Goal: Find specific page/section: Find specific page/section

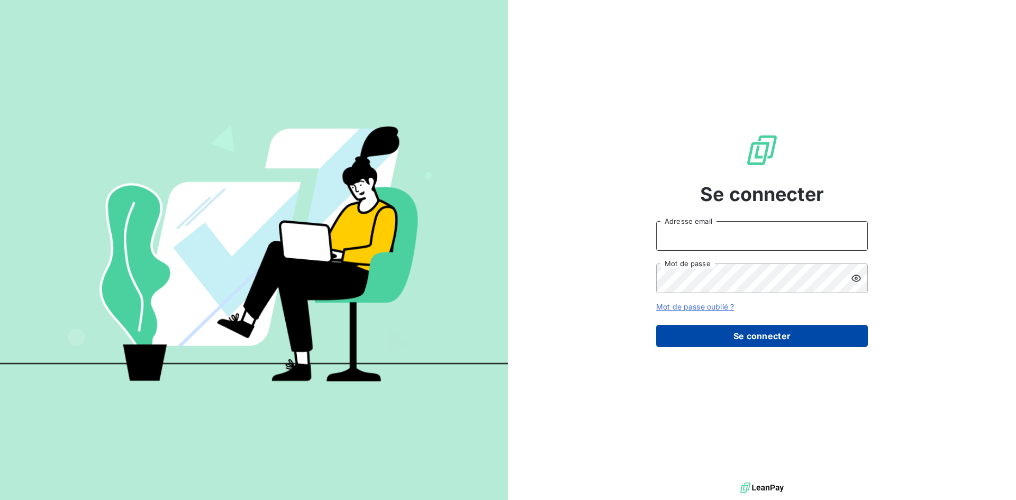
type input "[PERSON_NAME][EMAIL_ADDRESS][DOMAIN_NAME]"
click at [798, 335] on button "Se connecter" at bounding box center [762, 336] width 212 height 22
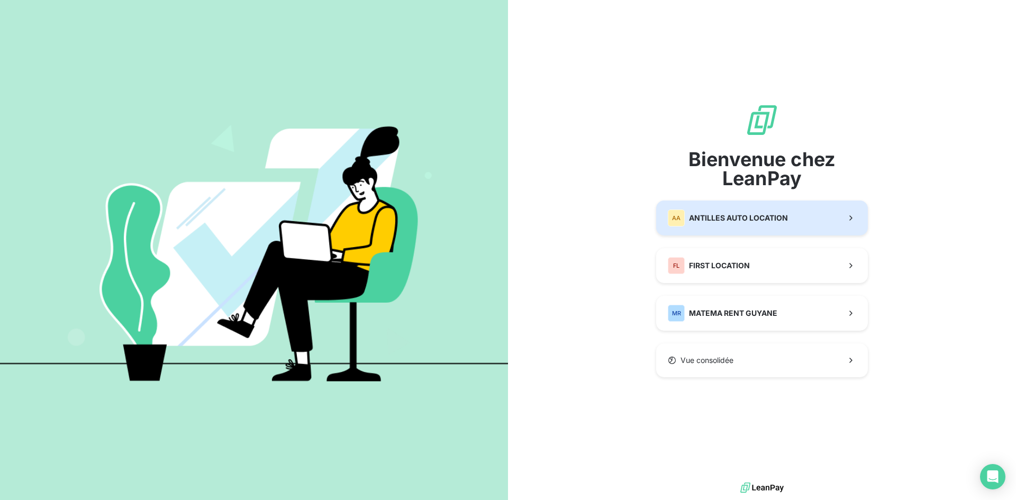
click at [751, 223] on span "ANTILLES AUTO LOCATION" at bounding box center [738, 218] width 99 height 11
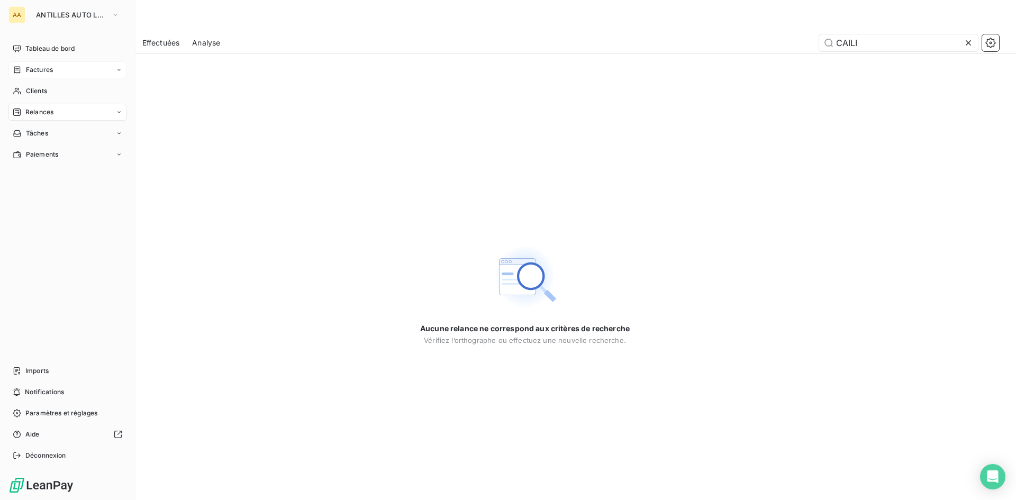
click at [19, 74] on div "Factures" at bounding box center [33, 70] width 40 height 10
